Goal: Find specific page/section: Find specific page/section

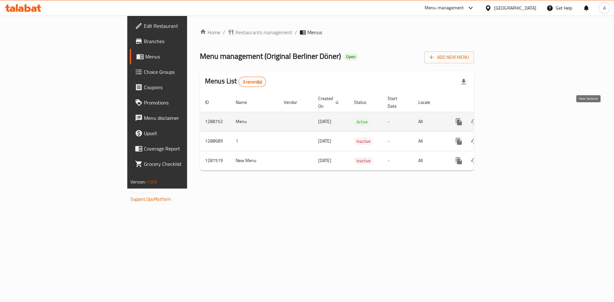
click at [513, 114] on link "enhanced table" at bounding box center [504, 121] width 15 height 15
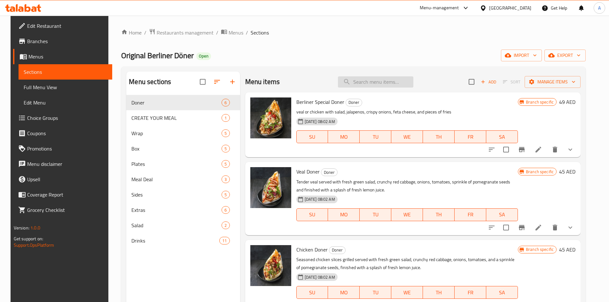
click at [368, 83] on input "search" at bounding box center [375, 81] width 75 height 11
paste input "Chicken Doner"
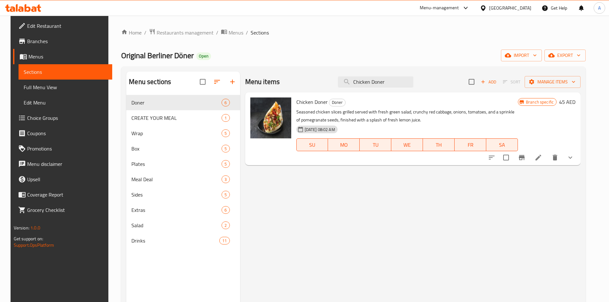
drag, startPoint x: 395, startPoint y: 80, endPoint x: 217, endPoint y: 76, distance: 178.2
click at [222, 76] on div "Menu sections Doner 6 CREATE YOUR MEAL 1 Wrap 5 Box 5 Plates 5 Meal Deal 3 Side…" at bounding box center [353, 223] width 454 height 302
paste input "Grilled Chicken Box"
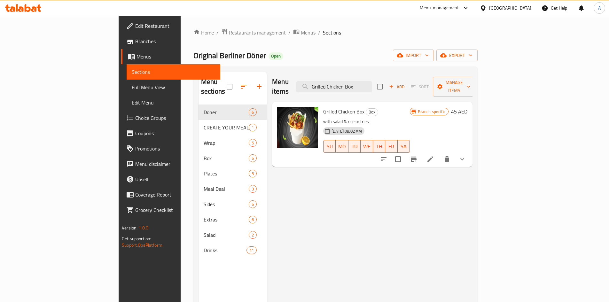
type input "Grilled Chicken Box"
click at [132, 85] on span "Full Menu View" at bounding box center [173, 87] width 83 height 8
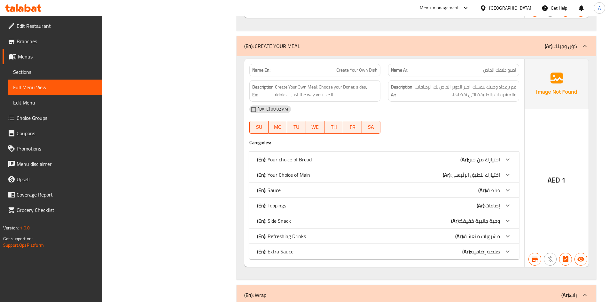
scroll to position [959, 0]
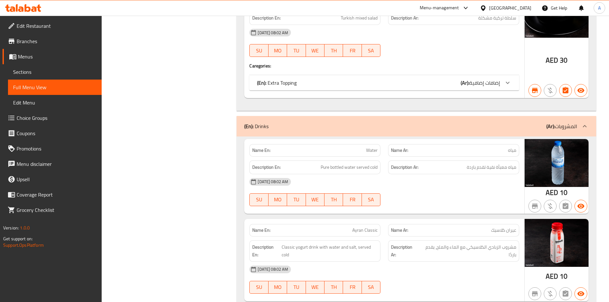
scroll to position [5413, 0]
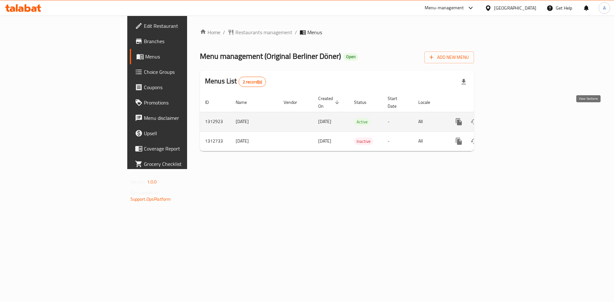
click at [508, 119] on icon "enhanced table" at bounding box center [505, 122] width 6 height 6
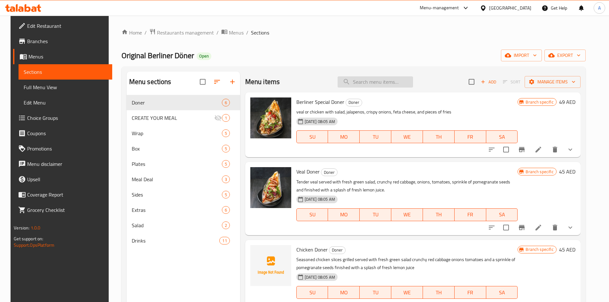
click at [372, 83] on input "search" at bounding box center [375, 81] width 75 height 11
paste input "Grilled Chicken Box"
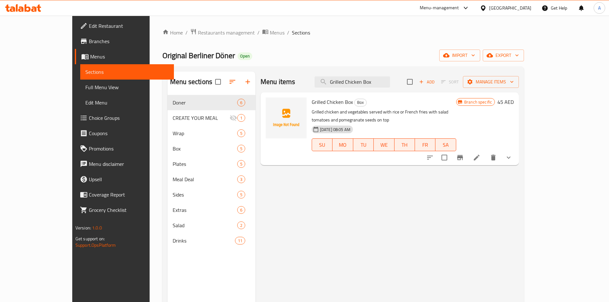
type input "Grilled Chicken Box"
click at [85, 86] on span "Full Menu View" at bounding box center [126, 87] width 83 height 8
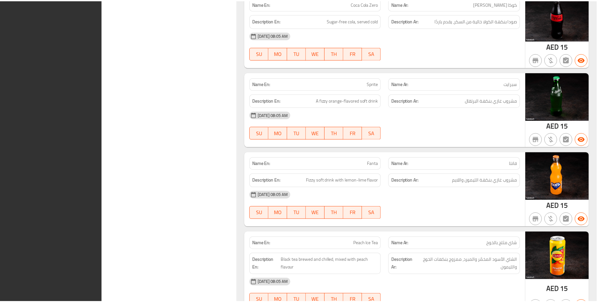
scroll to position [6392, 0]
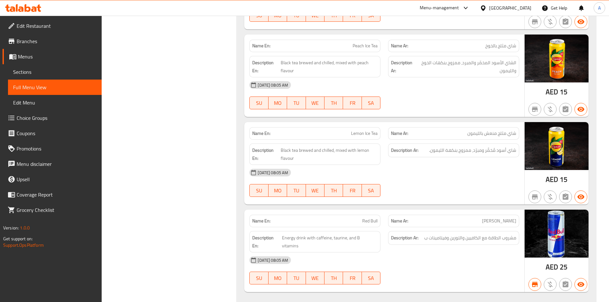
click at [50, 43] on span "Branches" at bounding box center [57, 41] width 80 height 8
